Goal: Transaction & Acquisition: Download file/media

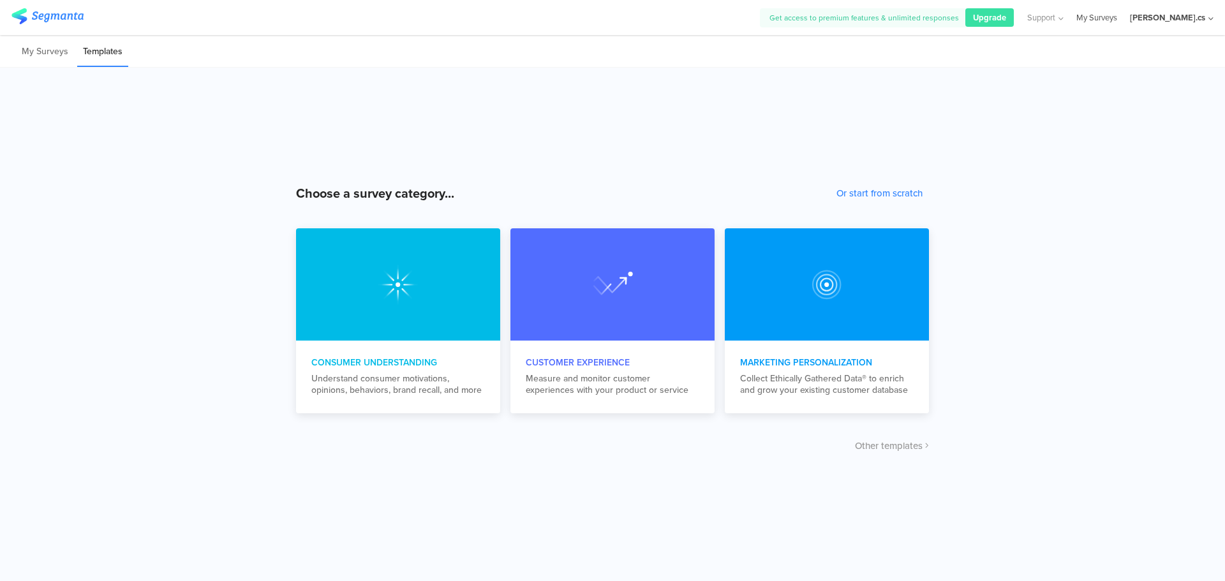
click at [1117, 19] on link "My Surveys" at bounding box center [1096, 17] width 41 height 35
click at [46, 54] on li "My Surveys" at bounding box center [45, 52] width 58 height 30
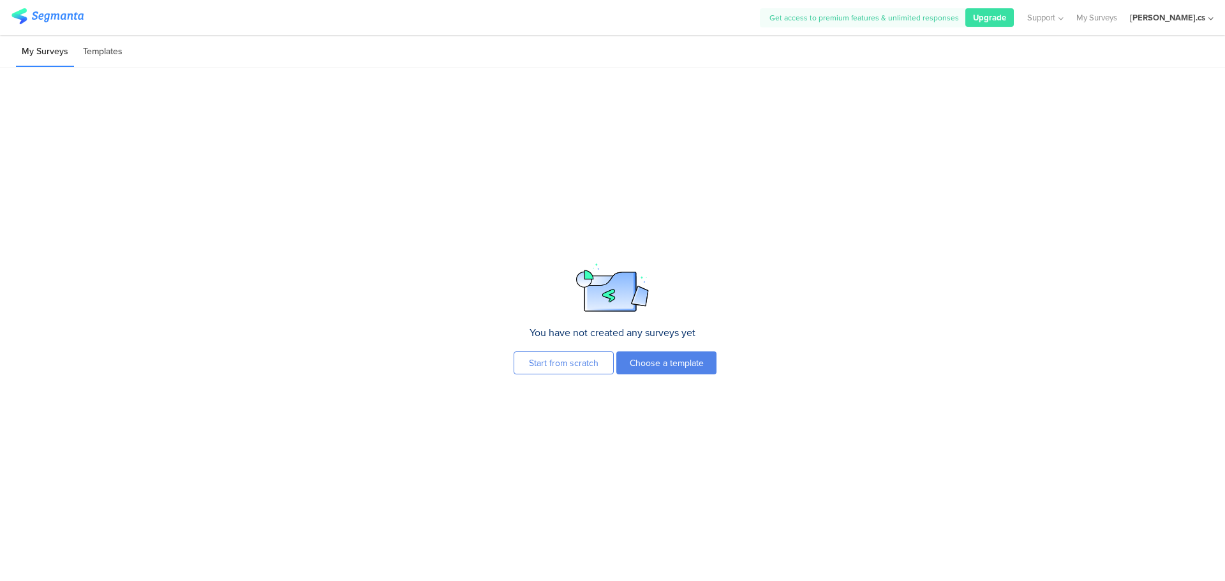
click at [98, 53] on li "Templates" at bounding box center [102, 52] width 51 height 30
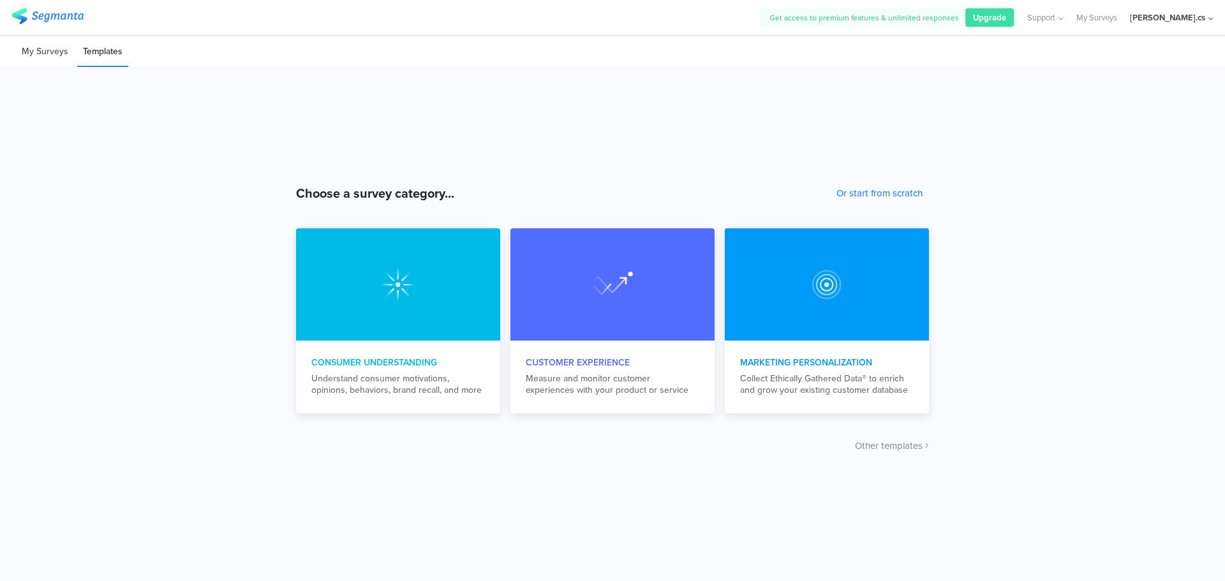
click at [56, 51] on li "My Surveys" at bounding box center [45, 52] width 58 height 30
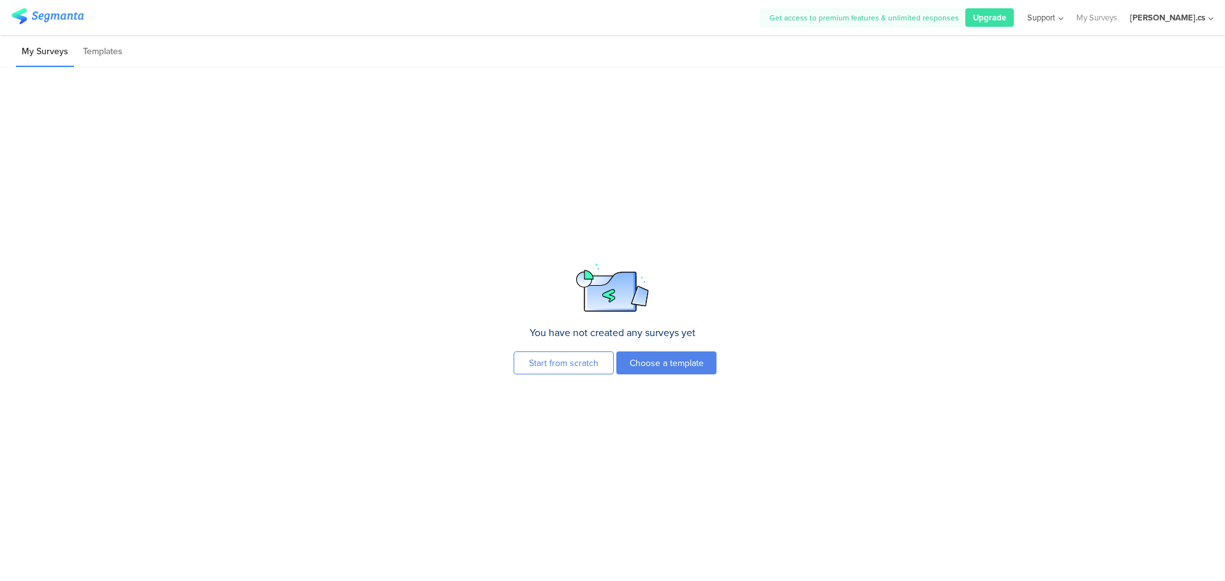
click at [1055, 17] on span "Support" at bounding box center [1041, 17] width 28 height 12
click at [1206, 18] on div "[PERSON_NAME].cs" at bounding box center [1172, 17] width 84 height 35
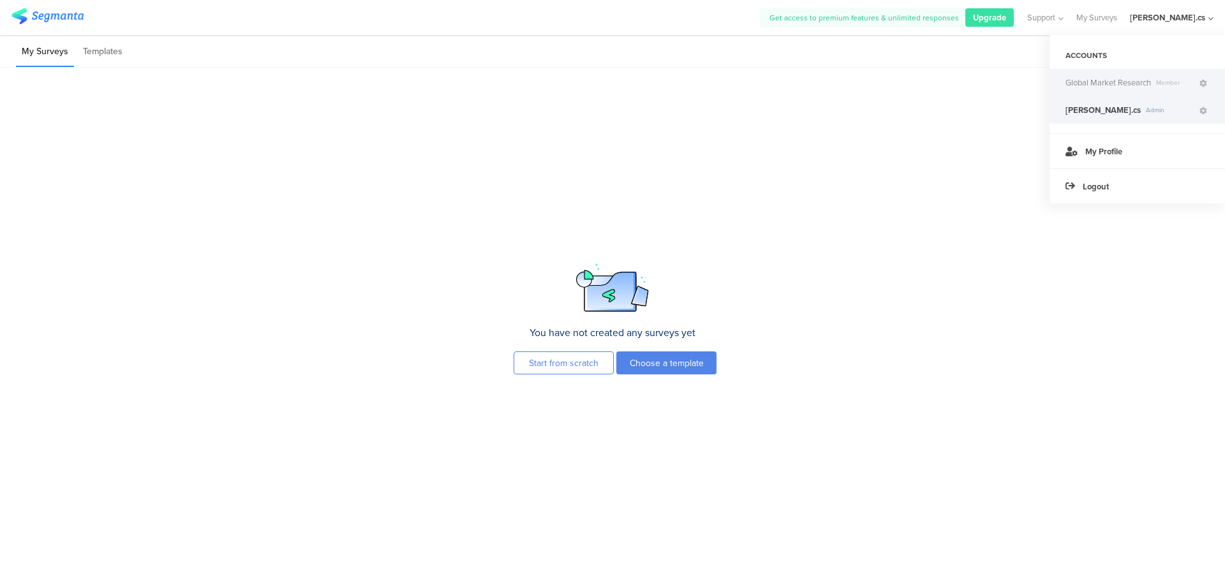
click at [1090, 78] on span "Global Market Research" at bounding box center [1107, 83] width 85 height 12
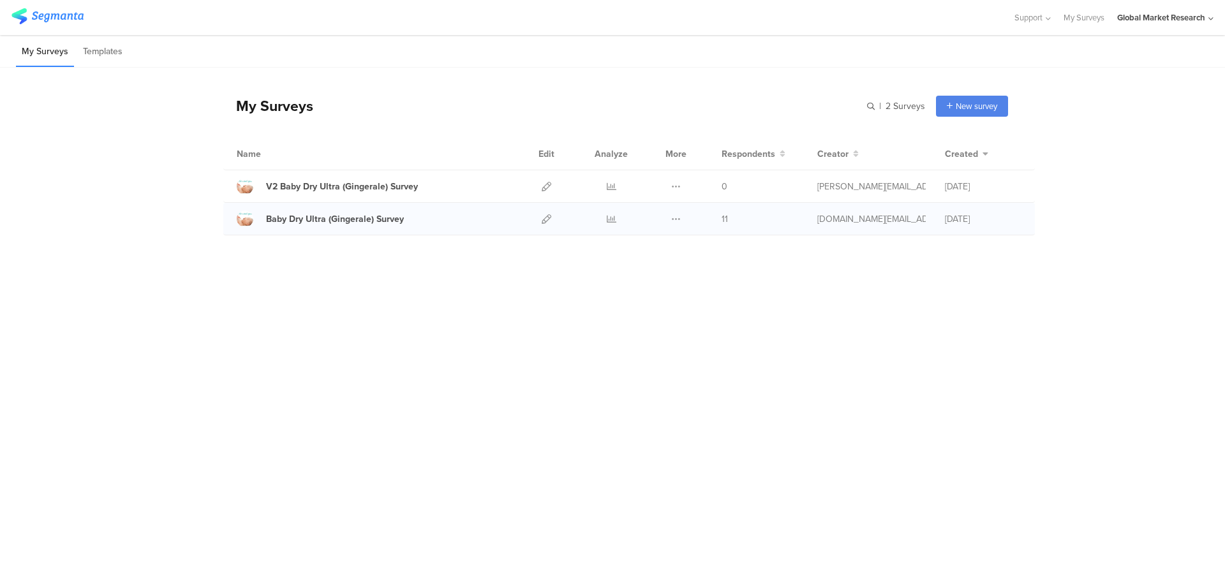
click at [727, 219] on span "11" at bounding box center [725, 218] width 6 height 13
click at [356, 219] on div "Baby Dry Ultra (Gingerale) Survey" at bounding box center [335, 218] width 138 height 13
click at [679, 219] on icon at bounding box center [676, 219] width 10 height 10
click at [638, 269] on span at bounding box center [632, 274] width 14 height 13
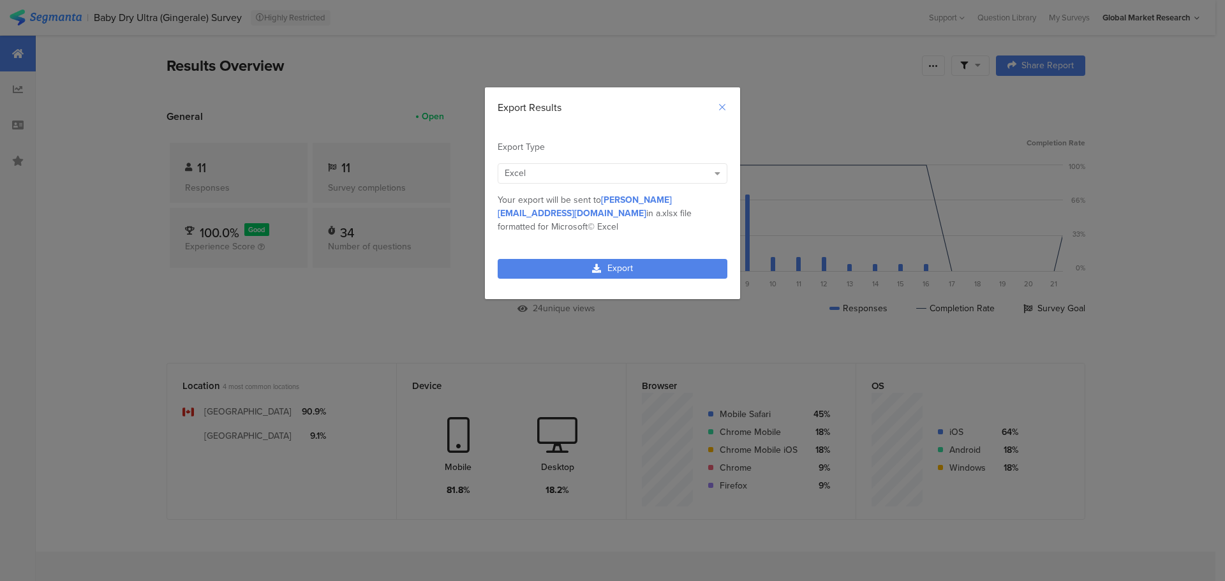
click at [722, 103] on icon "Close" at bounding box center [722, 107] width 10 height 10
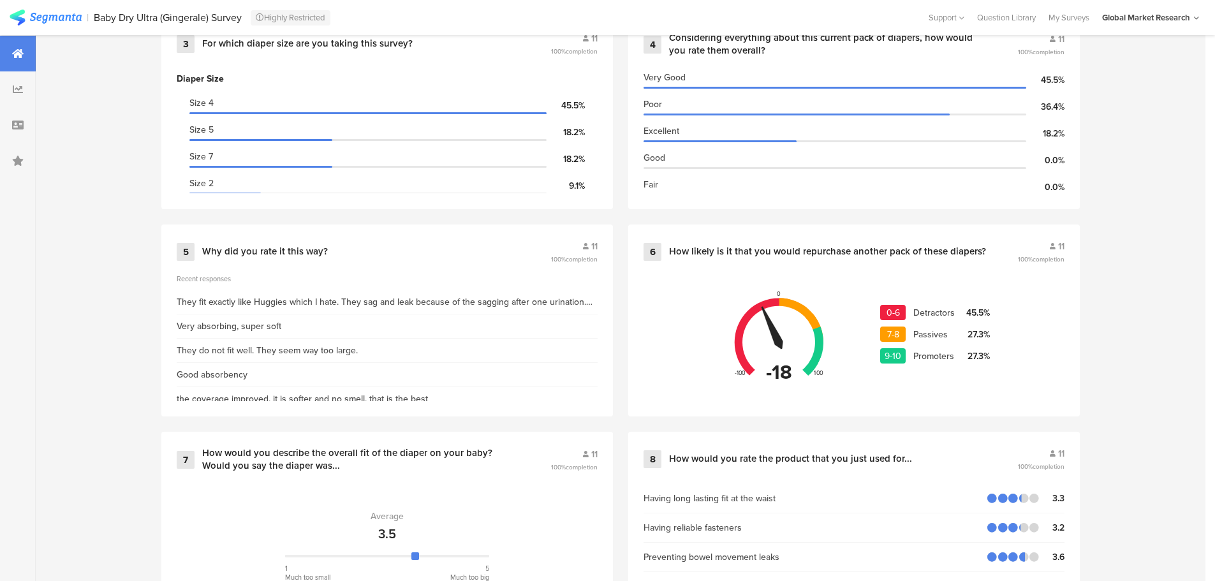
scroll to position [829, 0]
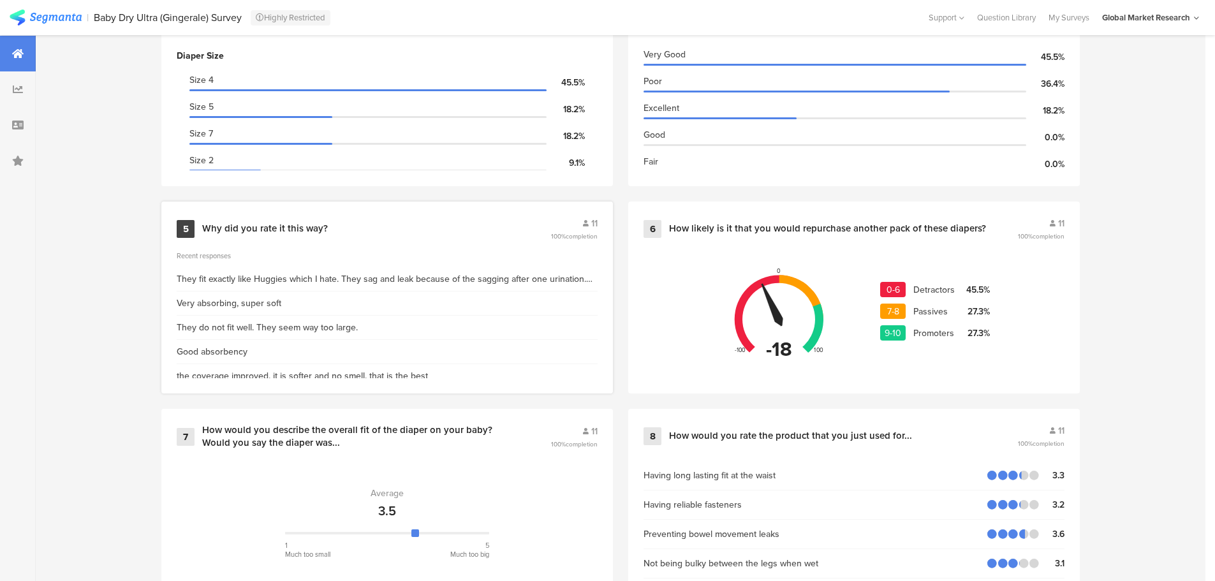
click at [173, 377] on div "5 Why did you rate it this way? 11 100% completion Recent responses They fit ex…" at bounding box center [387, 298] width 452 height 192
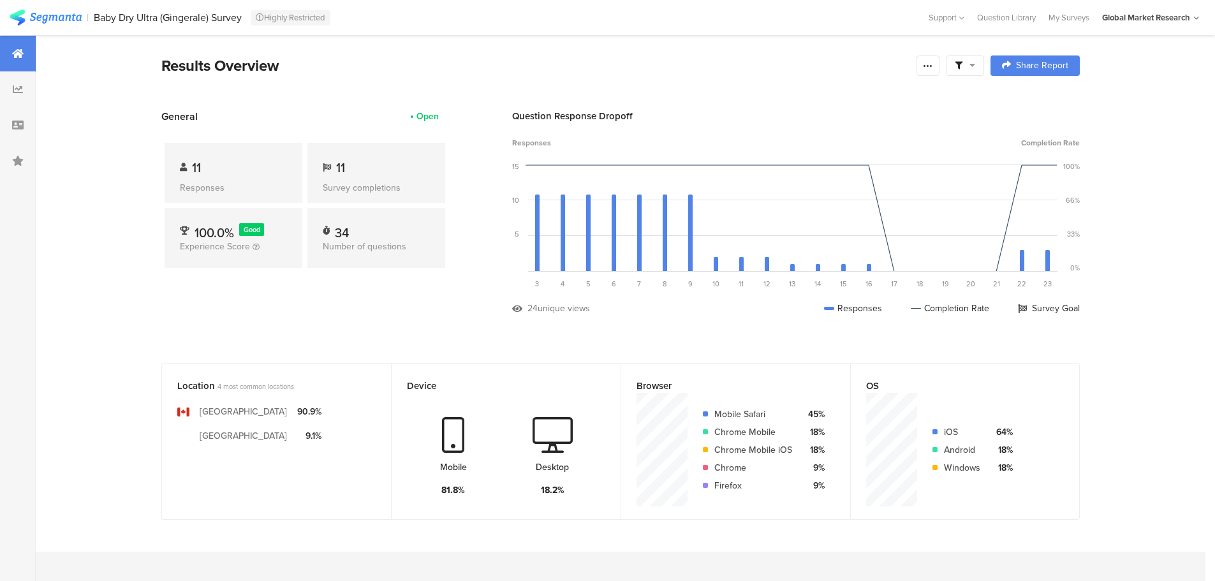
scroll to position [0, 0]
click at [260, 246] on icon at bounding box center [256, 246] width 7 height 7
click at [19, 85] on icon at bounding box center [18, 89] width 10 height 10
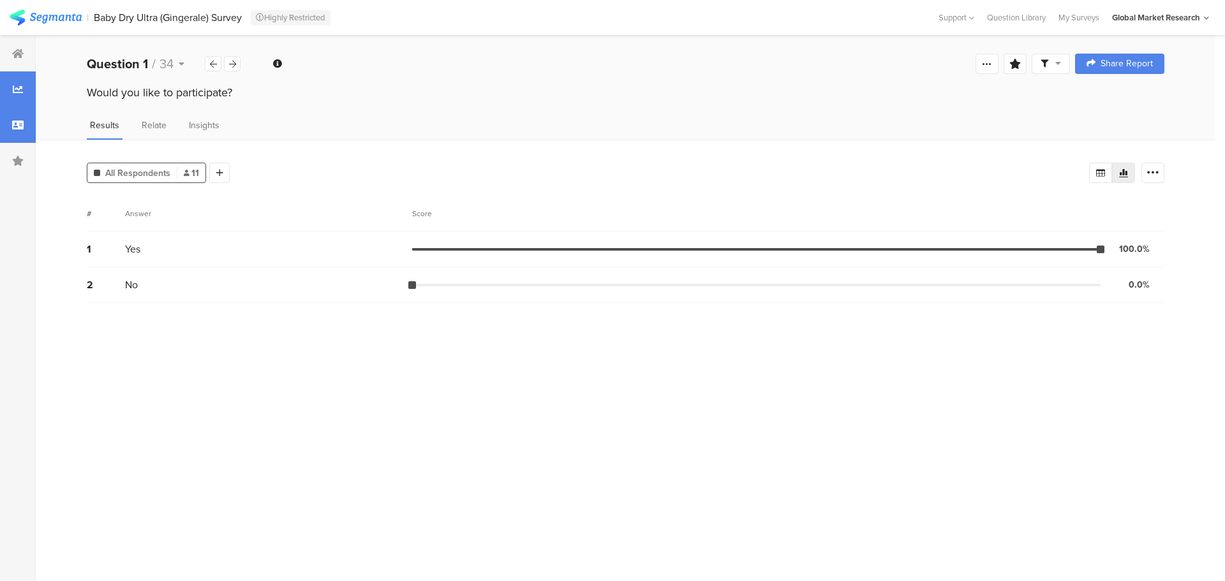
click at [22, 131] on div at bounding box center [18, 125] width 36 height 36
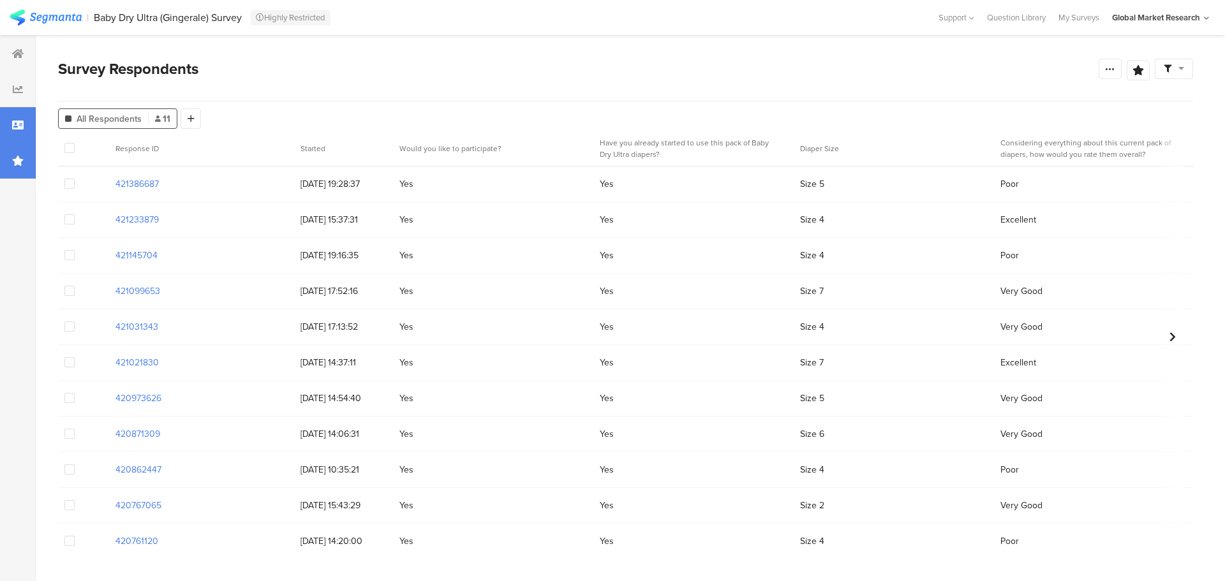
click at [21, 160] on icon at bounding box center [17, 161] width 11 height 10
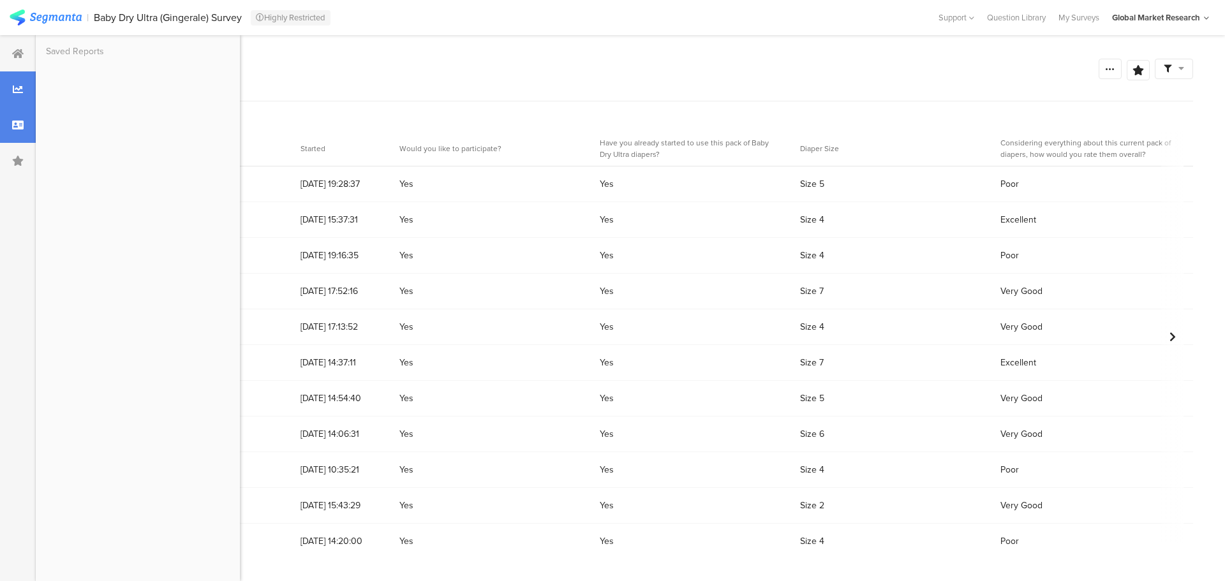
click at [18, 87] on icon at bounding box center [18, 89] width 10 height 10
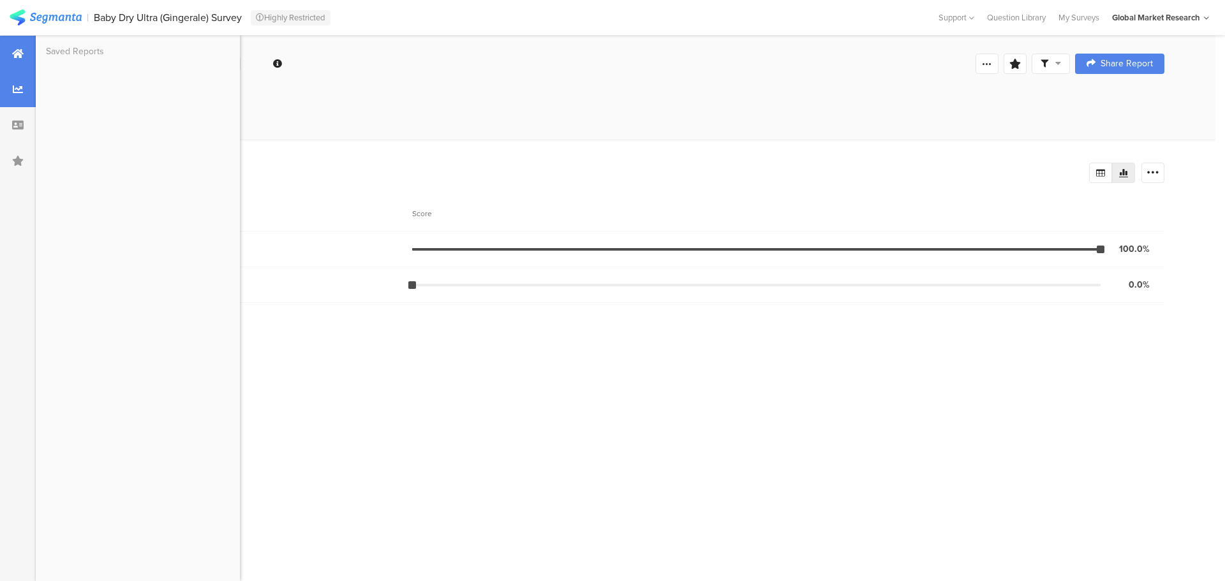
click at [17, 55] on icon at bounding box center [17, 53] width 11 height 10
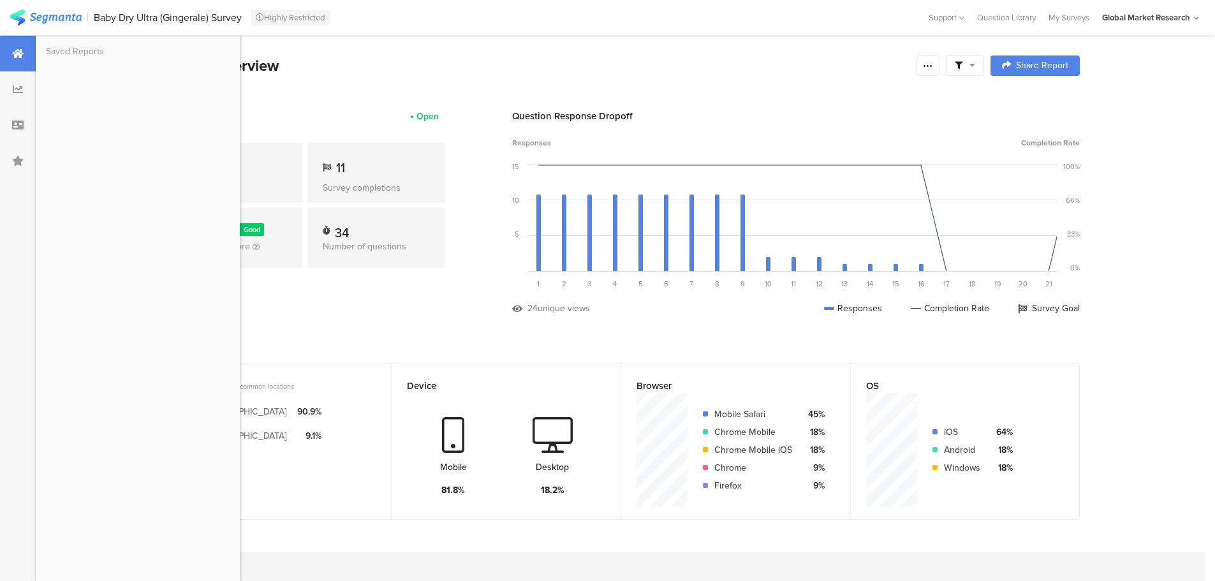
click at [335, 57] on div "Results Overview" at bounding box center [535, 65] width 749 height 23
click at [931, 68] on icon at bounding box center [928, 66] width 10 height 10
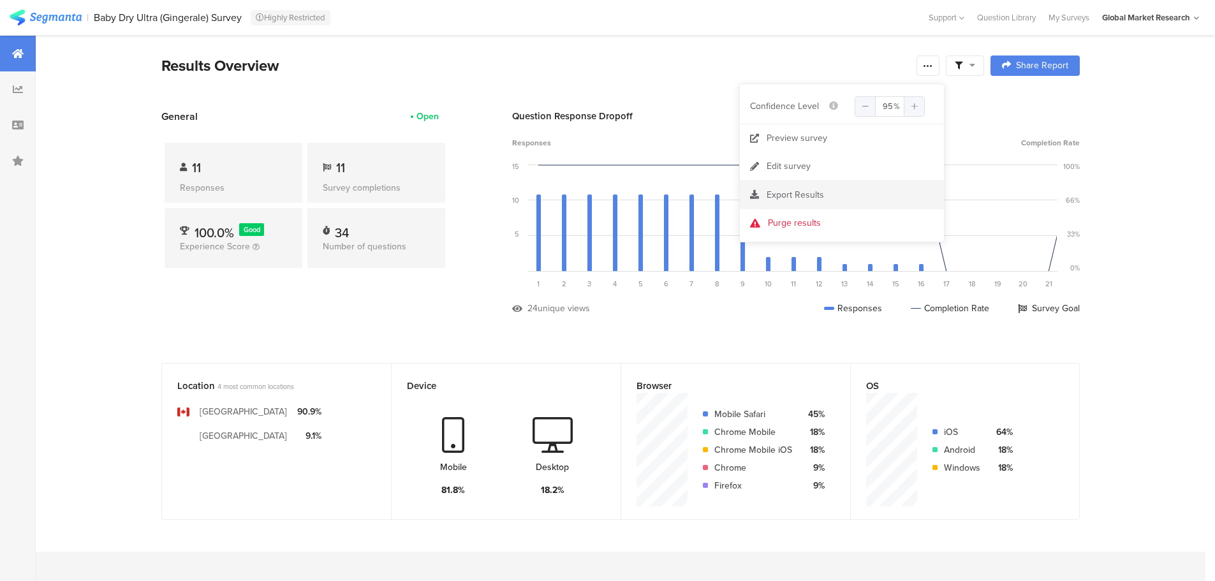
click at [803, 189] on span "Export Results" at bounding box center [795, 194] width 57 height 13
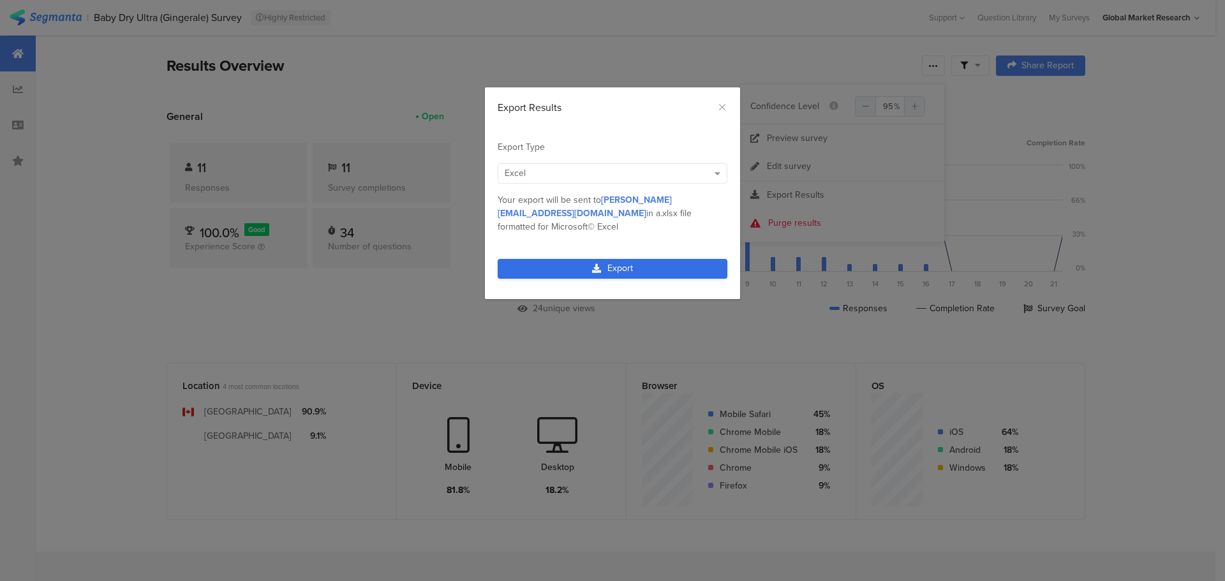
click at [612, 259] on link "Export" at bounding box center [613, 269] width 230 height 20
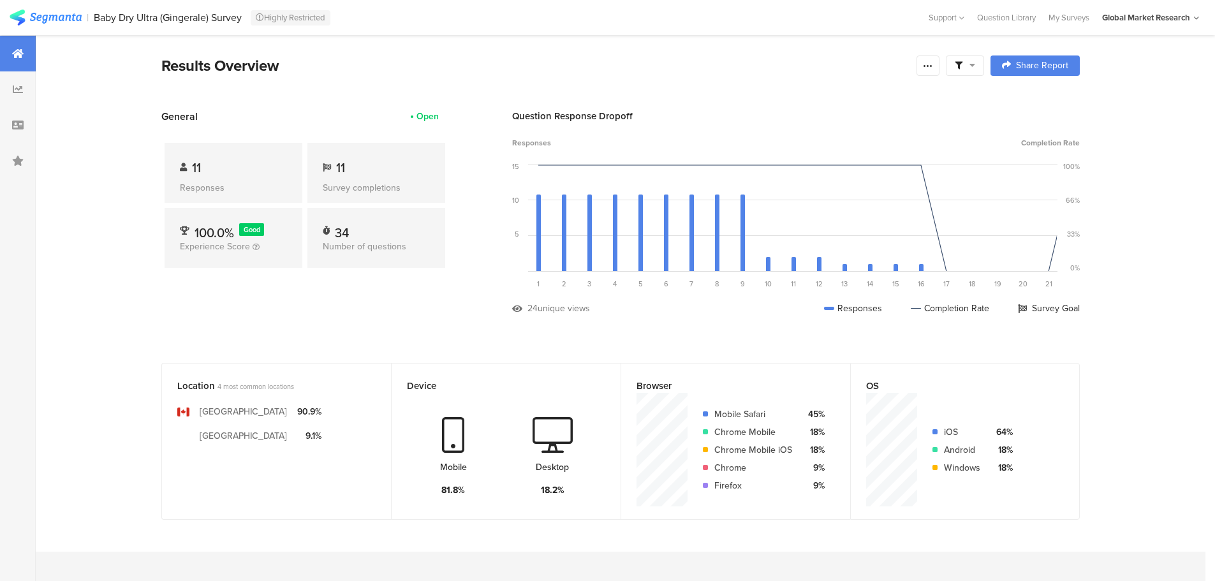
drag, startPoint x: 1160, startPoint y: 1, endPoint x: 826, endPoint y: 74, distance: 342.7
click at [826, 74] on div "Results Overview" at bounding box center [535, 65] width 749 height 23
